Goal: Task Accomplishment & Management: Manage account settings

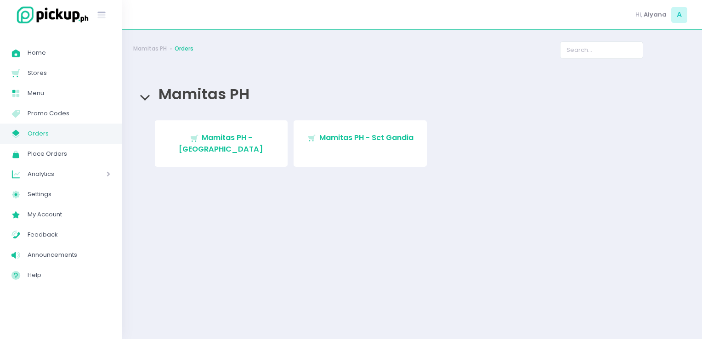
click at [96, 127] on link "My Store Created with Sketch. Orders" at bounding box center [61, 134] width 122 height 20
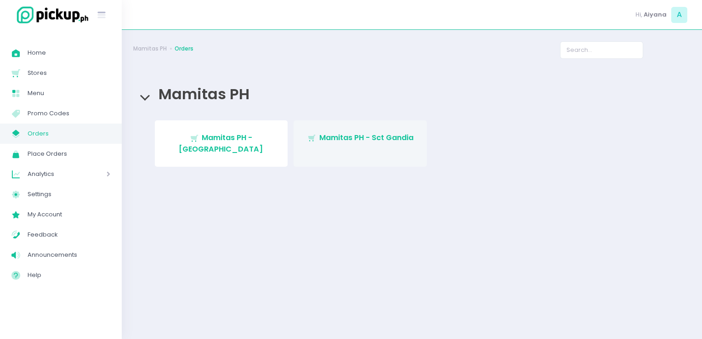
click at [340, 139] on span "Mamitas PH - Sct Gandia" at bounding box center [366, 137] width 94 height 11
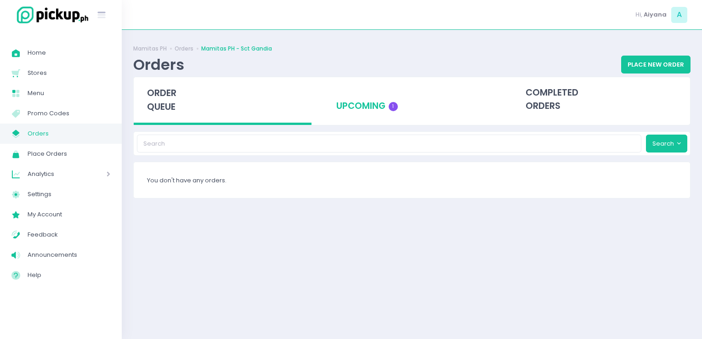
click at [359, 104] on div "upcoming 1" at bounding box center [412, 99] width 178 height 45
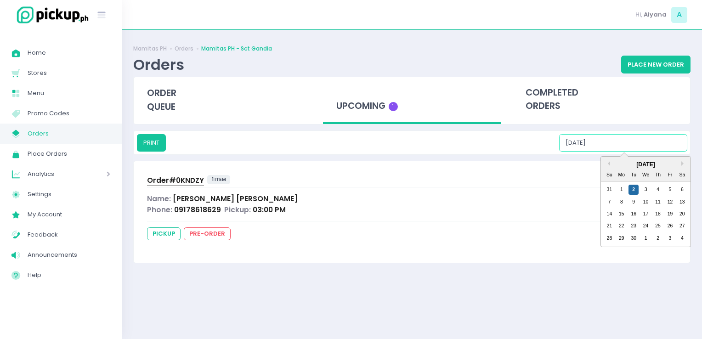
click at [654, 141] on input "[DATE]" at bounding box center [623, 142] width 128 height 17
click at [646, 191] on div "3" at bounding box center [646, 190] width 10 height 10
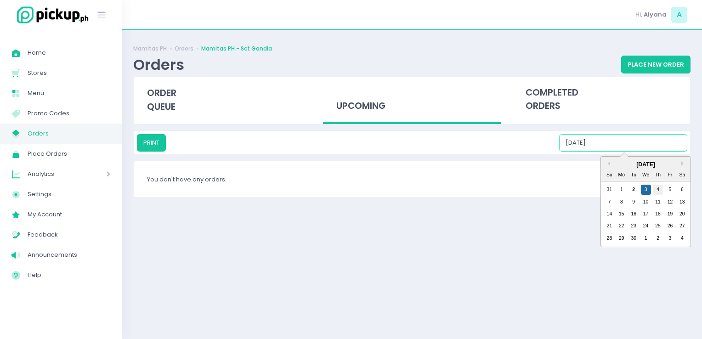
drag, startPoint x: 658, startPoint y: 144, endPoint x: 657, endPoint y: 186, distance: 41.4
click at [657, 152] on div "PRINT [DATE] Previous Month Next Month [DATE] Su Mo Tu We Th Fr Sa 31 1 2 3 4 5…" at bounding box center [412, 142] width 550 height 17
click at [657, 186] on div "4" at bounding box center [658, 190] width 10 height 10
drag, startPoint x: 661, startPoint y: 144, endPoint x: 672, endPoint y: 191, distance: 48.0
click at [672, 152] on div "PRINT [DATE] Previous Month Next Month [DATE] Su Mo Tu We Th Fr Sa 31 1 2 3 4 5…" at bounding box center [412, 142] width 550 height 17
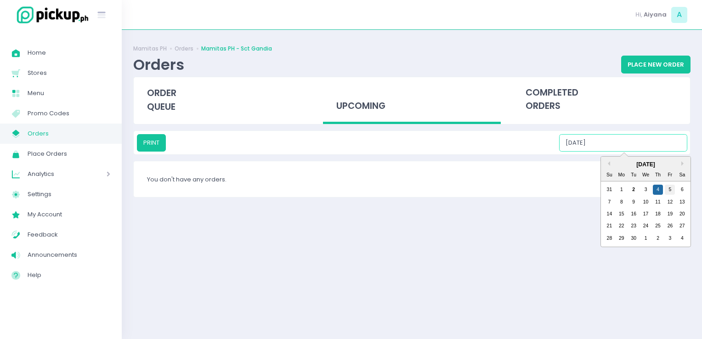
click at [672, 191] on div "5" at bounding box center [670, 190] width 10 height 10
click at [662, 134] on input "[DATE]" at bounding box center [623, 142] width 128 height 17
click at [683, 187] on div "6" at bounding box center [682, 190] width 10 height 10
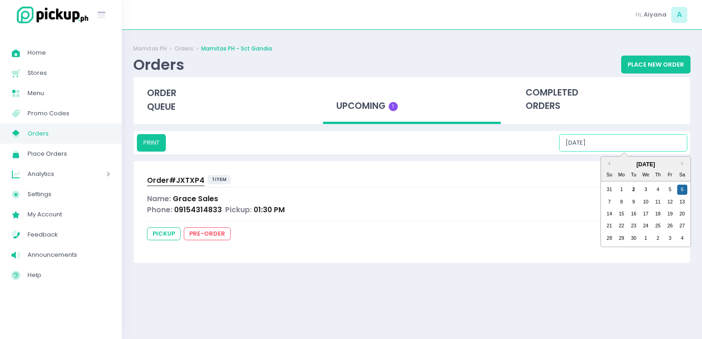
click at [674, 147] on input "[DATE]" at bounding box center [623, 142] width 128 height 17
click at [610, 206] on div "7" at bounding box center [609, 202] width 10 height 10
type input "[DATE]"
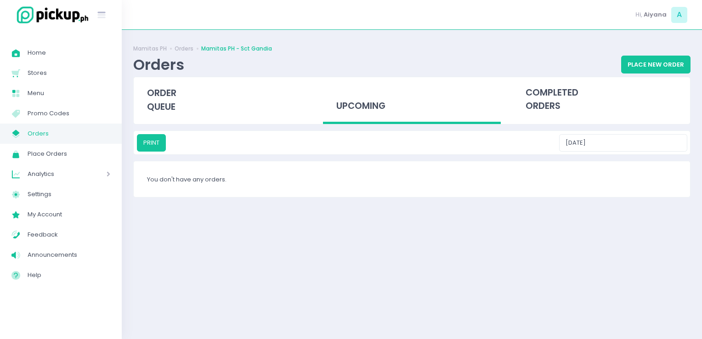
click at [85, 135] on span "Orders" at bounding box center [69, 134] width 83 height 12
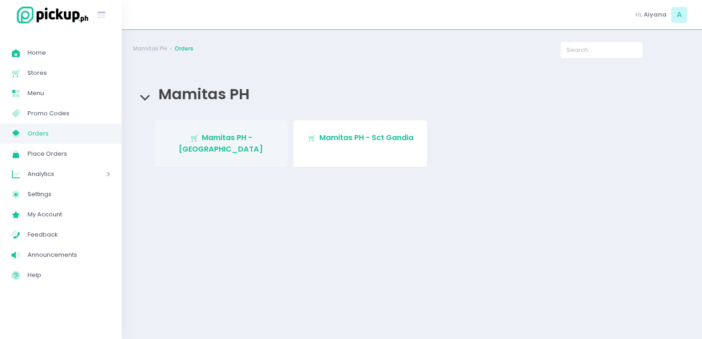
click at [233, 132] on link "Stockholm-icons / Shopping / Cart1 Created with Sketch. Mamitas PH - [GEOGRAPHI…" at bounding box center [221, 143] width 133 height 46
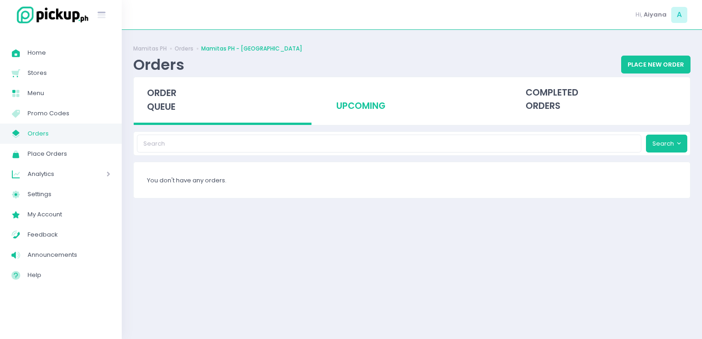
click at [403, 117] on div "upcoming" at bounding box center [412, 99] width 178 height 45
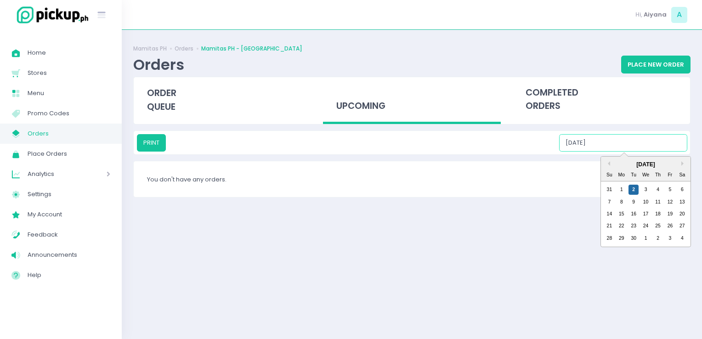
click at [636, 145] on input "[DATE]" at bounding box center [623, 142] width 128 height 17
click at [646, 190] on div "3" at bounding box center [646, 190] width 10 height 10
drag, startPoint x: 655, startPoint y: 146, endPoint x: 658, endPoint y: 191, distance: 45.1
click at [658, 152] on div "PRINT [DATE] Previous Month Next Month [DATE] Su Mo Tu We Th Fr Sa 31 1 2 3 4 5…" at bounding box center [412, 142] width 550 height 17
click at [658, 191] on div "4" at bounding box center [658, 190] width 10 height 10
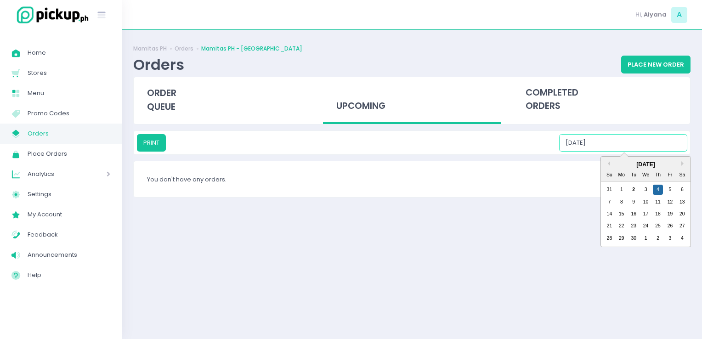
click at [656, 142] on input "[DATE]" at bounding box center [623, 142] width 128 height 17
click at [669, 185] on div "5" at bounding box center [670, 190] width 10 height 10
drag, startPoint x: 670, startPoint y: 141, endPoint x: 680, endPoint y: 188, distance: 48.8
click at [680, 152] on div "PRINT [DATE] Previous Month Next Month [DATE] Su Mo Tu We Th Fr Sa 31 1 2 3 4 5…" at bounding box center [412, 142] width 550 height 17
click at [680, 188] on div "6" at bounding box center [682, 190] width 10 height 10
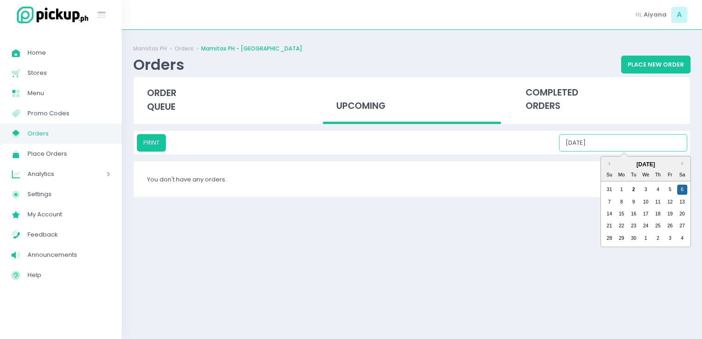
click at [668, 148] on input "[DATE]" at bounding box center [623, 142] width 128 height 17
click at [614, 204] on div "7" at bounding box center [609, 202] width 10 height 10
type input "[DATE]"
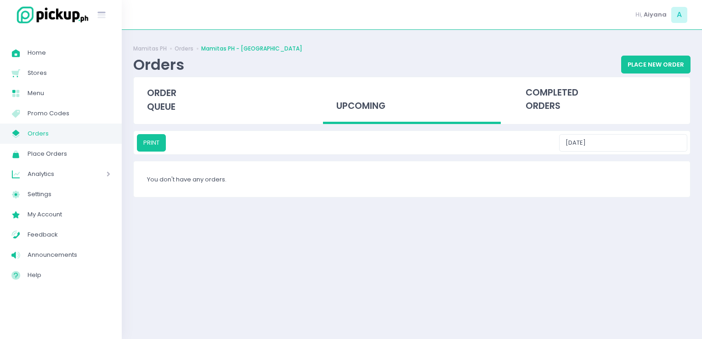
click at [89, 136] on span "Orders" at bounding box center [69, 134] width 83 height 12
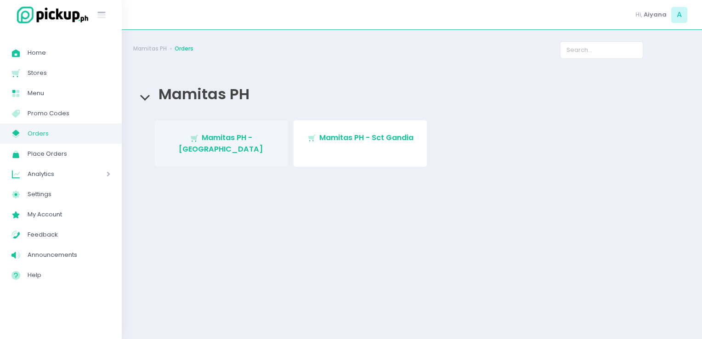
click at [268, 131] on link "Stockholm-icons / Shopping / Cart1 Created with Sketch. Mamitas PH - [GEOGRAPHI…" at bounding box center [221, 143] width 133 height 46
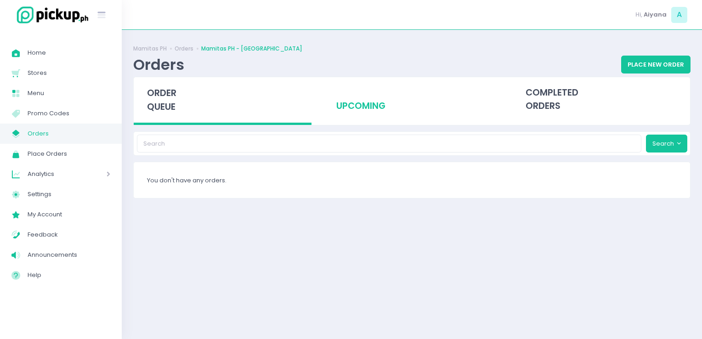
click at [393, 101] on div "upcoming" at bounding box center [412, 99] width 178 height 45
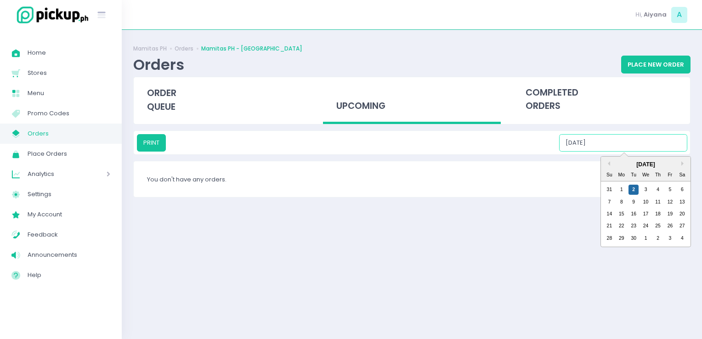
click at [641, 139] on input "[DATE]" at bounding box center [623, 142] width 128 height 17
click at [645, 187] on div "3" at bounding box center [646, 190] width 10 height 10
click at [655, 143] on input "[DATE]" at bounding box center [623, 142] width 128 height 17
click at [658, 192] on div "4" at bounding box center [658, 190] width 10 height 10
drag, startPoint x: 653, startPoint y: 142, endPoint x: 671, endPoint y: 189, distance: 50.2
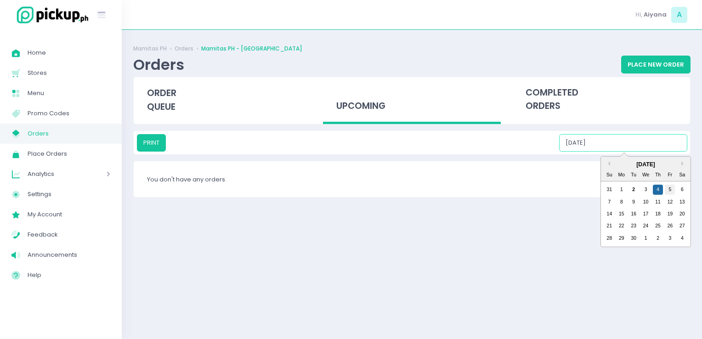
click at [671, 152] on div "PRINT [DATE] Previous Month Next Month [DATE] Su Mo Tu We Th Fr Sa 31 1 2 3 4 5…" at bounding box center [412, 142] width 550 height 17
click at [671, 189] on div "5" at bounding box center [670, 190] width 10 height 10
drag, startPoint x: 671, startPoint y: 144, endPoint x: 682, endPoint y: 184, distance: 41.9
click at [682, 152] on div "PRINT [DATE] Previous Month Next Month [DATE] Su Mo Tu We Th Fr Sa 31 1 2 3 4 5…" at bounding box center [412, 142] width 550 height 17
click at [682, 185] on div "6" at bounding box center [682, 190] width 10 height 10
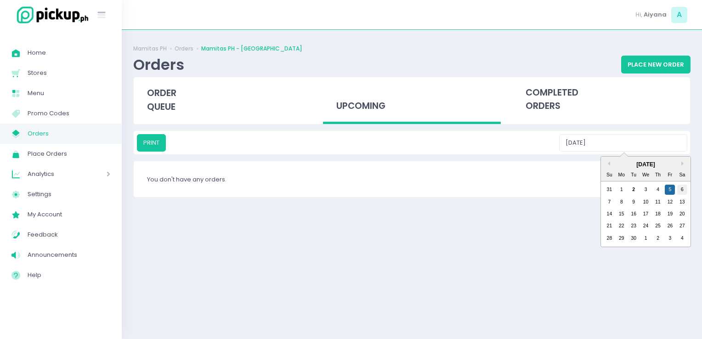
type input "[DATE]"
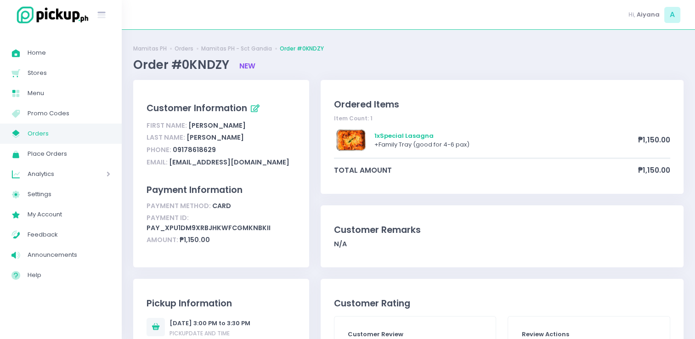
click at [430, 122] on div "Item Count: 1" at bounding box center [502, 118] width 336 height 8
